Goal: Transaction & Acquisition: Purchase product/service

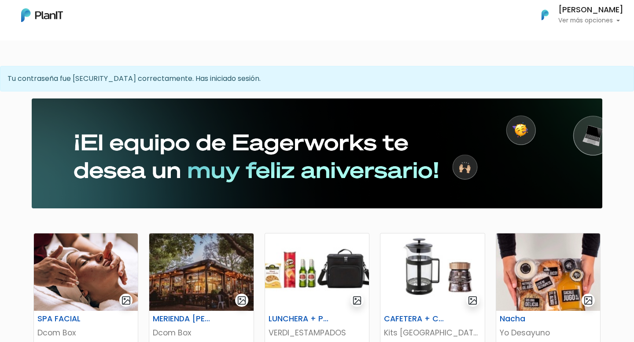
click at [571, 12] on h6 "[PERSON_NAME]" at bounding box center [590, 10] width 65 height 8
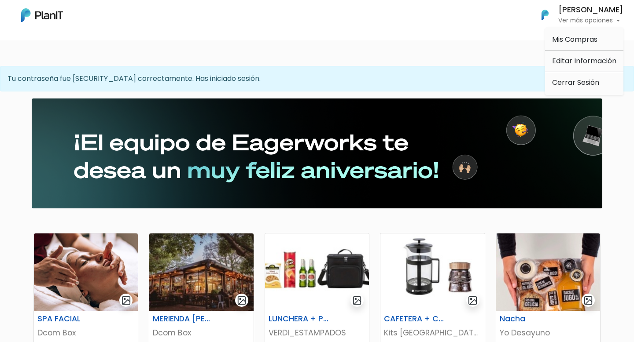
click at [237, 118] on div at bounding box center [317, 154] width 380 height 96
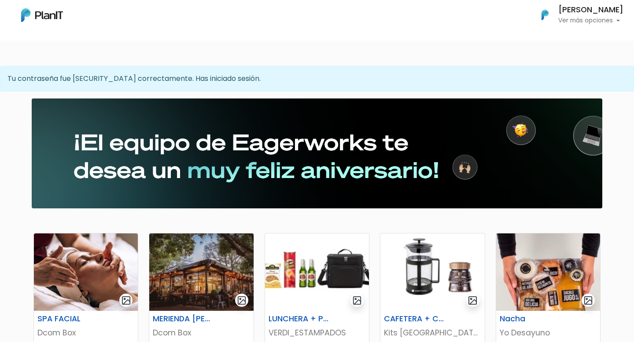
click at [579, 18] on p "Ver más opciones" at bounding box center [590, 21] width 65 height 6
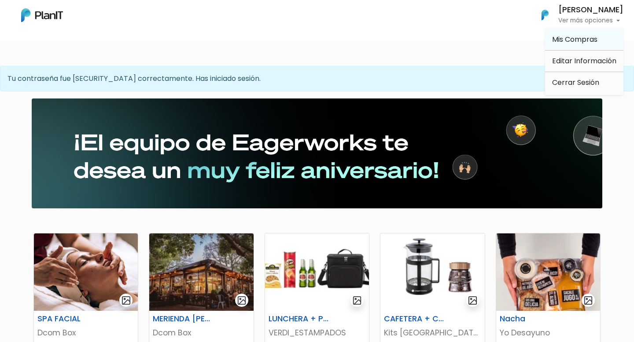
click at [560, 41] on span "Mis Compras" at bounding box center [574, 39] width 45 height 10
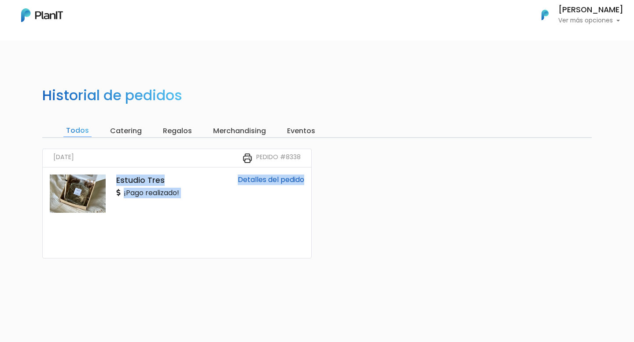
drag, startPoint x: 115, startPoint y: 185, endPoint x: 336, endPoint y: 272, distance: 237.8
click at [335, 270] on div "09/03/2025 Pedido #8338 Estudio Tres ¡Pago realizado! Detalles del pedido" at bounding box center [317, 237] width 560 height 177
click at [387, 190] on div "09/03/2025 Pedido #8338 Estudio Tres ¡Pago realizado! Detalles del pedido" at bounding box center [317, 237] width 560 height 177
click at [566, 29] on nav "Mis Compras Mi Lista Editar Información Cerrar Sesión Martin wildbaum Ver más o…" at bounding box center [317, 20] width 634 height 40
click at [566, 19] on p "Ver más opciones" at bounding box center [590, 21] width 65 height 6
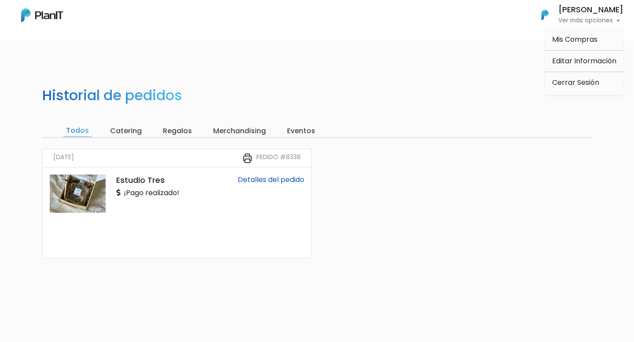
click at [123, 134] on input "Catering" at bounding box center [125, 131] width 37 height 12
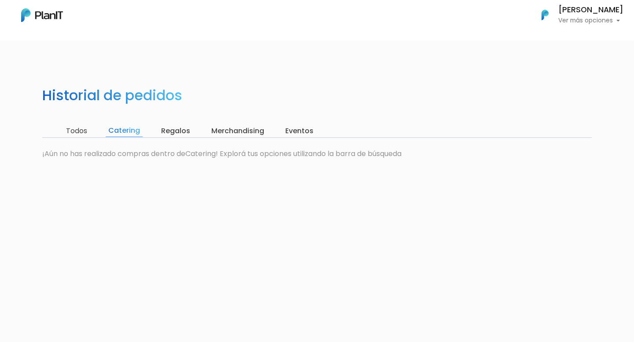
click at [180, 133] on input "Regalos" at bounding box center [175, 131] width 34 height 12
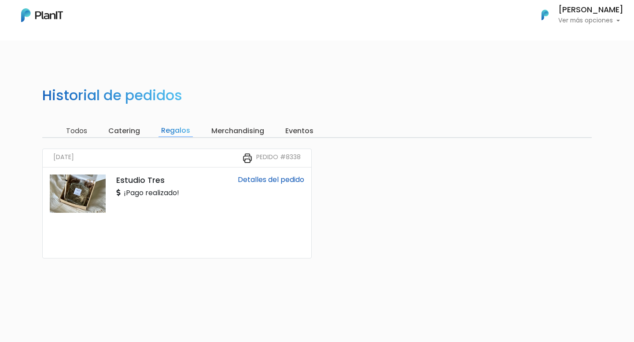
click at [294, 125] on input "Eventos" at bounding box center [299, 131] width 33 height 12
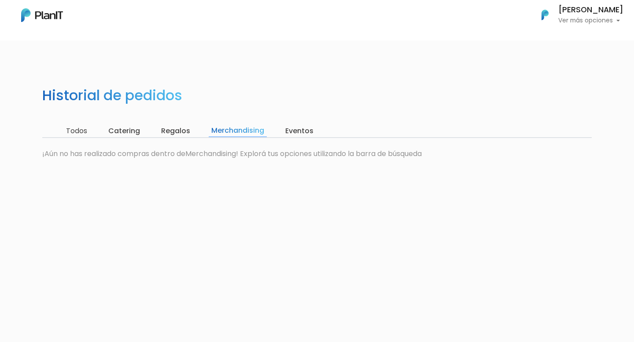
click at [24, 0] on nav "Mis Compras Mi Lista Editar Información Cerrar Sesión Martin wildbaum Ver más o…" at bounding box center [317, 20] width 634 height 40
click at [31, 16] on img at bounding box center [42, 15] width 42 height 14
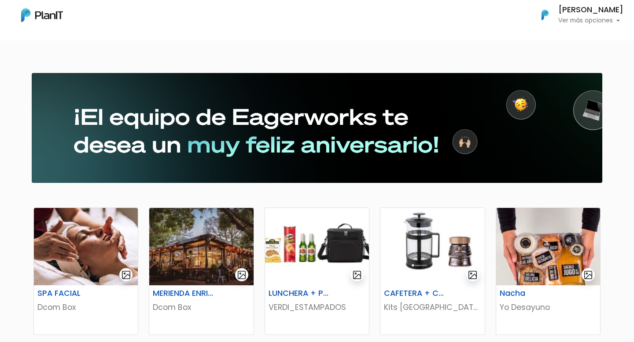
click at [571, 18] on p "Ver más opciones" at bounding box center [590, 21] width 65 height 6
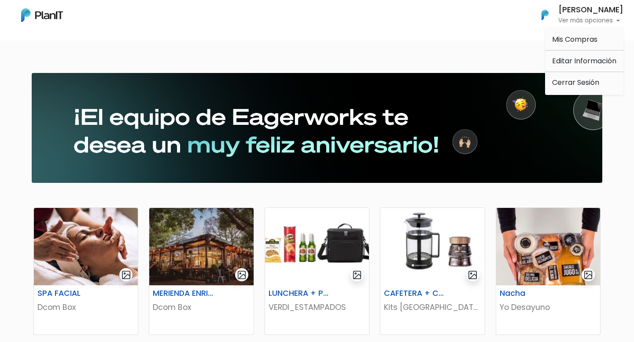
click at [539, 11] on img "button" at bounding box center [544, 14] width 19 height 19
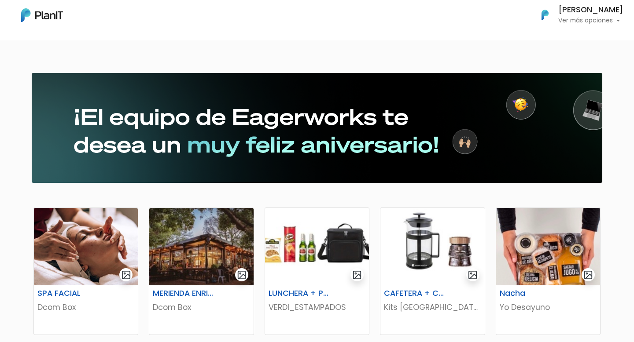
click at [37, 14] on img at bounding box center [42, 15] width 42 height 14
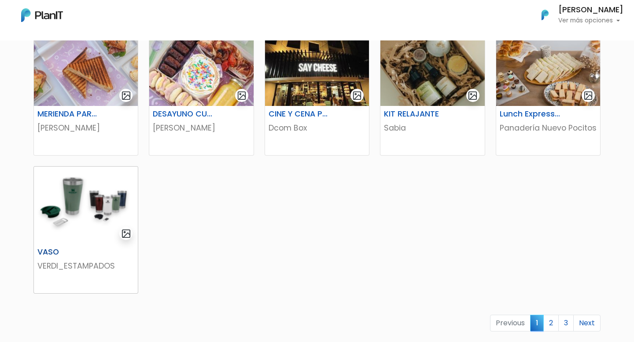
scroll to position [456, 0]
click at [105, 196] on img at bounding box center [86, 205] width 104 height 77
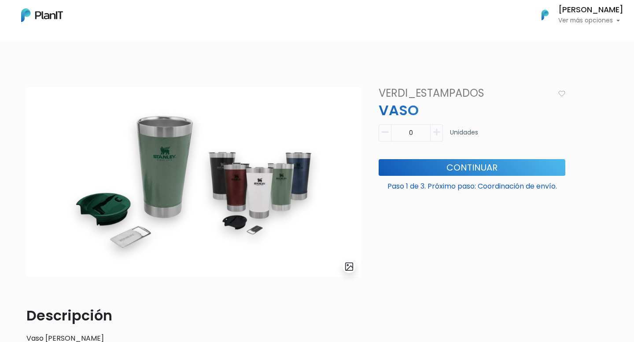
click at [431, 132] on button "button" at bounding box center [437, 133] width 12 height 17
click at [437, 132] on icon "button" at bounding box center [436, 133] width 7 height 8
click at [386, 133] on icon "button" at bounding box center [385, 133] width 7 height 8
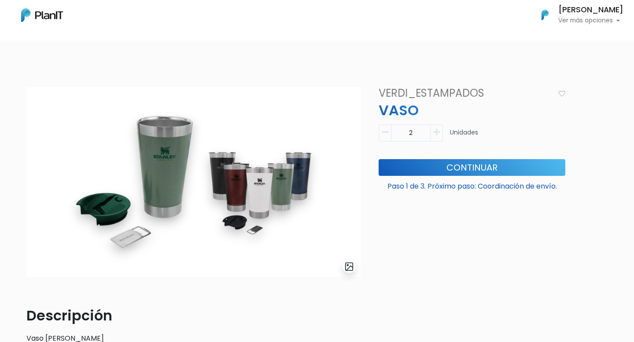
type input "1"
click at [420, 173] on button "Continuar" at bounding box center [472, 167] width 187 height 17
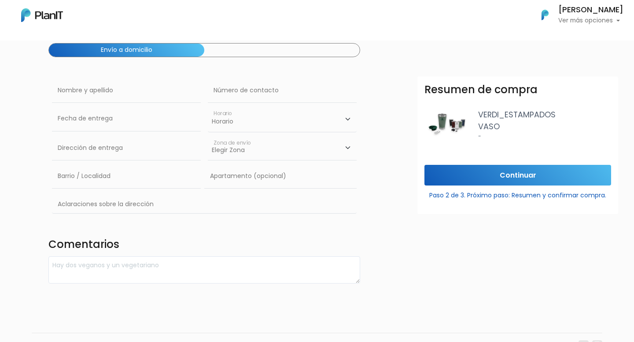
scroll to position [94, 0]
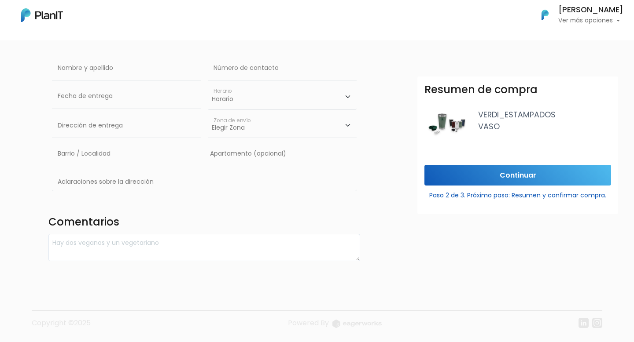
click at [472, 188] on p "Paso 2 de 3. Próximo paso: Resumen y confirmar compra." at bounding box center [517, 194] width 187 height 13
click at [472, 178] on input "Continuar" at bounding box center [517, 175] width 187 height 21
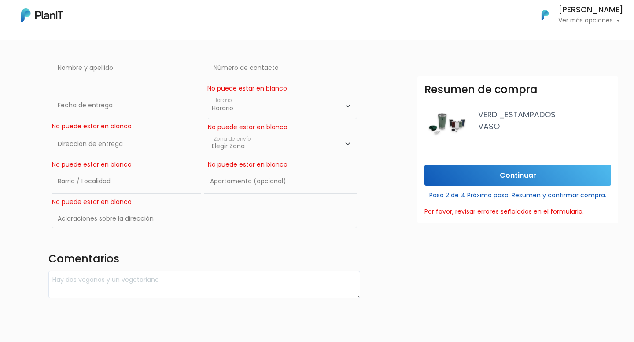
click at [52, 13] on img at bounding box center [42, 15] width 42 height 14
